Goal: Task Accomplishment & Management: Manage account settings

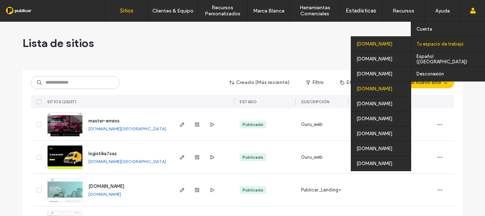
click at [387, 87] on div "panama.publicar.guru" at bounding box center [381, 88] width 60 height 15
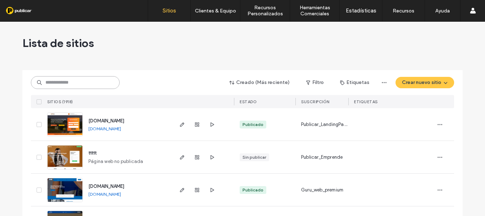
click at [71, 83] on input at bounding box center [75, 82] width 89 height 13
paste input "**********"
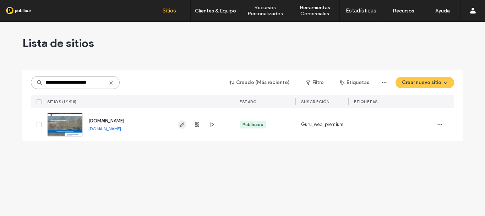
type input "**********"
click at [180, 124] on icon "button" at bounding box center [182, 124] width 6 height 6
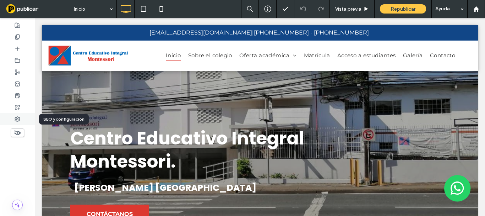
click at [17, 120] on icon at bounding box center [18, 119] width 6 height 6
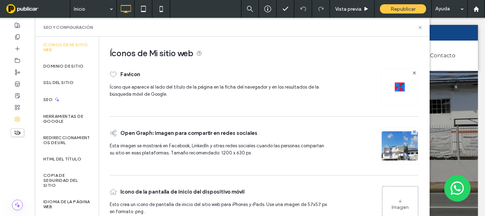
scroll to position [22, 0]
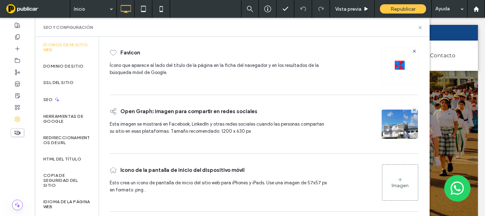
click at [399, 179] on use at bounding box center [401, 179] width 4 height 4
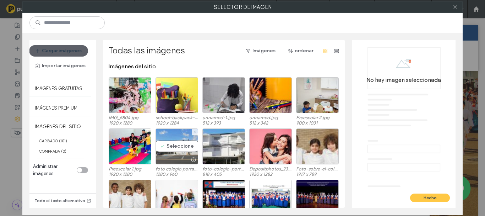
click at [169, 159] on div at bounding box center [177, 159] width 42 height 9
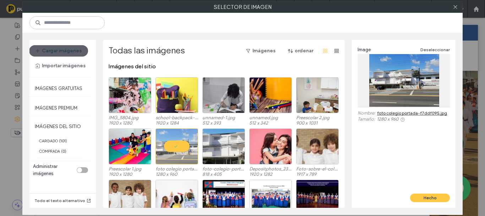
click at [429, 196] on button "Hecho" at bounding box center [430, 197] width 40 height 9
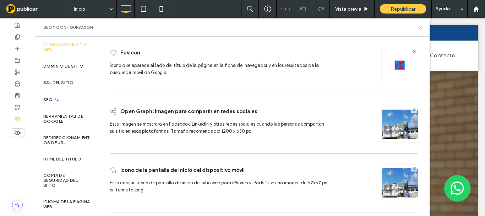
scroll to position [22, 0]
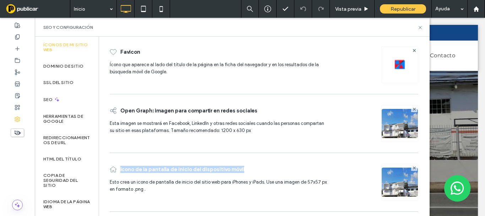
drag, startPoint x: 120, startPoint y: 168, endPoint x: 246, endPoint y: 174, distance: 126.9
click at [246, 174] on div "Icono de la pantalla de inicio del dispositivo móvil" at bounding box center [219, 169] width 219 height 18
copy span "Icono de la pantalla de inicio del dispositivo móvil"
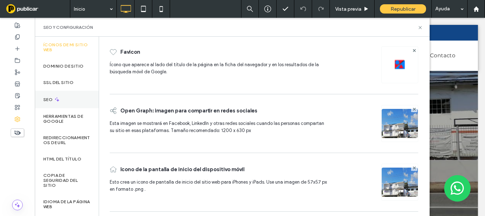
click at [65, 98] on div "SEO" at bounding box center [67, 99] width 64 height 17
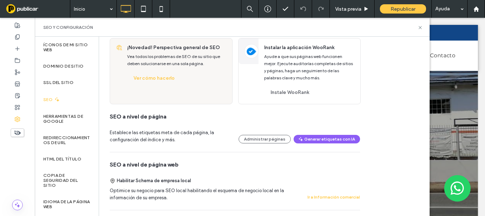
scroll to position [0, 0]
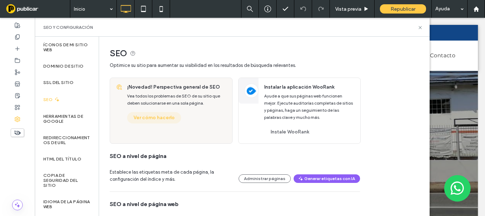
click at [161, 119] on button "Ver cómo hacerlo" at bounding box center [154, 117] width 54 height 11
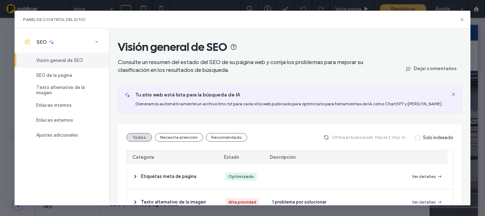
scroll to position [107, 0]
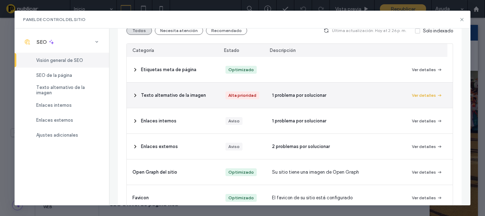
click at [421, 93] on button "Ver detalles" at bounding box center [427, 95] width 31 height 9
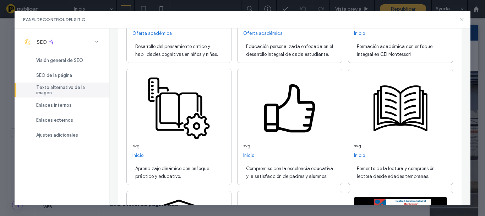
scroll to position [178, 0]
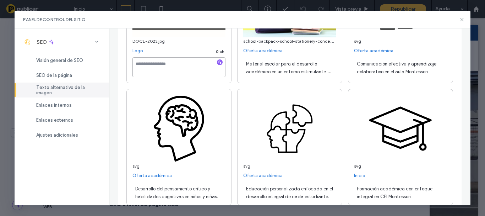
click at [181, 72] on textarea at bounding box center [178, 67] width 93 height 20
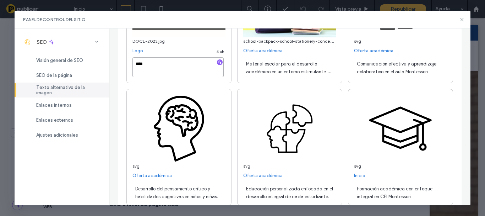
type textarea "****"
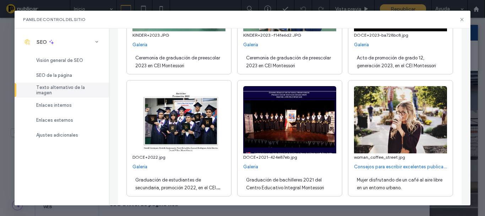
scroll to position [2384, 0]
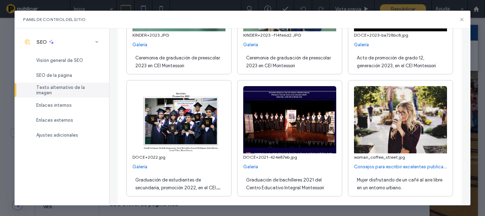
click at [86, 88] on span "Texto alternativo de la imagen" at bounding box center [68, 90] width 64 height 11
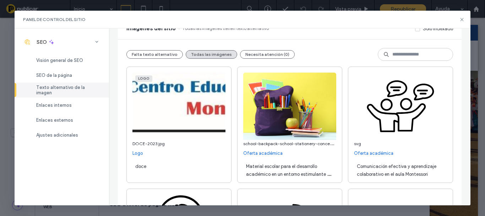
scroll to position [0, 0]
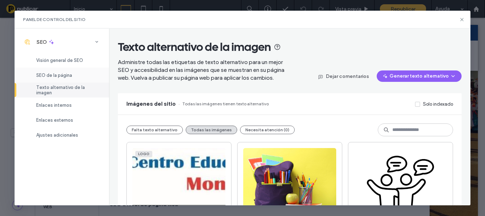
click at [58, 77] on span "SEO de la página" at bounding box center [54, 74] width 36 height 5
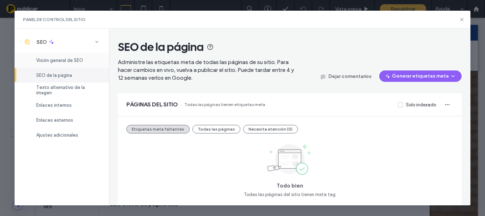
click at [73, 60] on span "Visión general de SEO" at bounding box center [59, 60] width 47 height 5
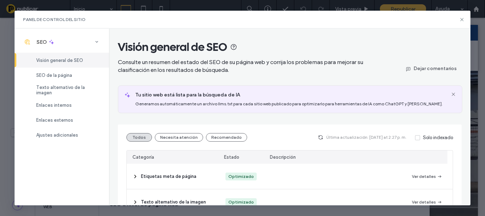
scroll to position [107, 0]
